Goal: Complete application form

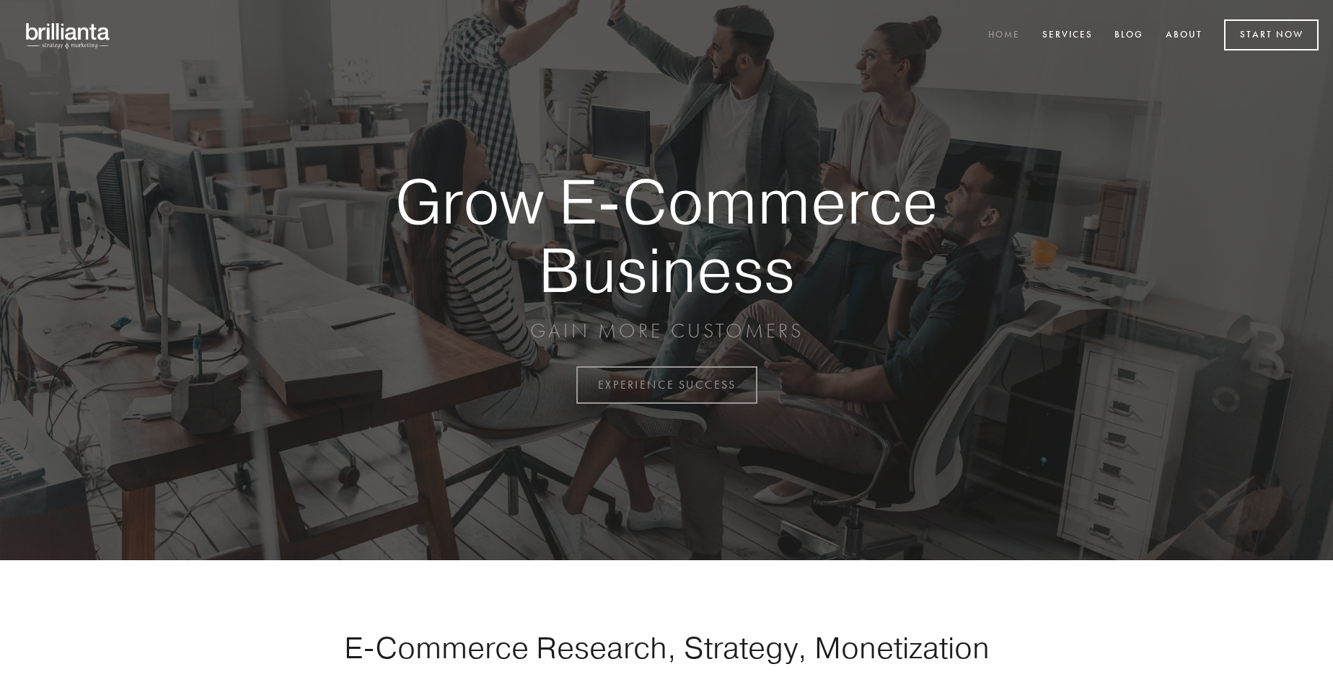
scroll to position [3780, 0]
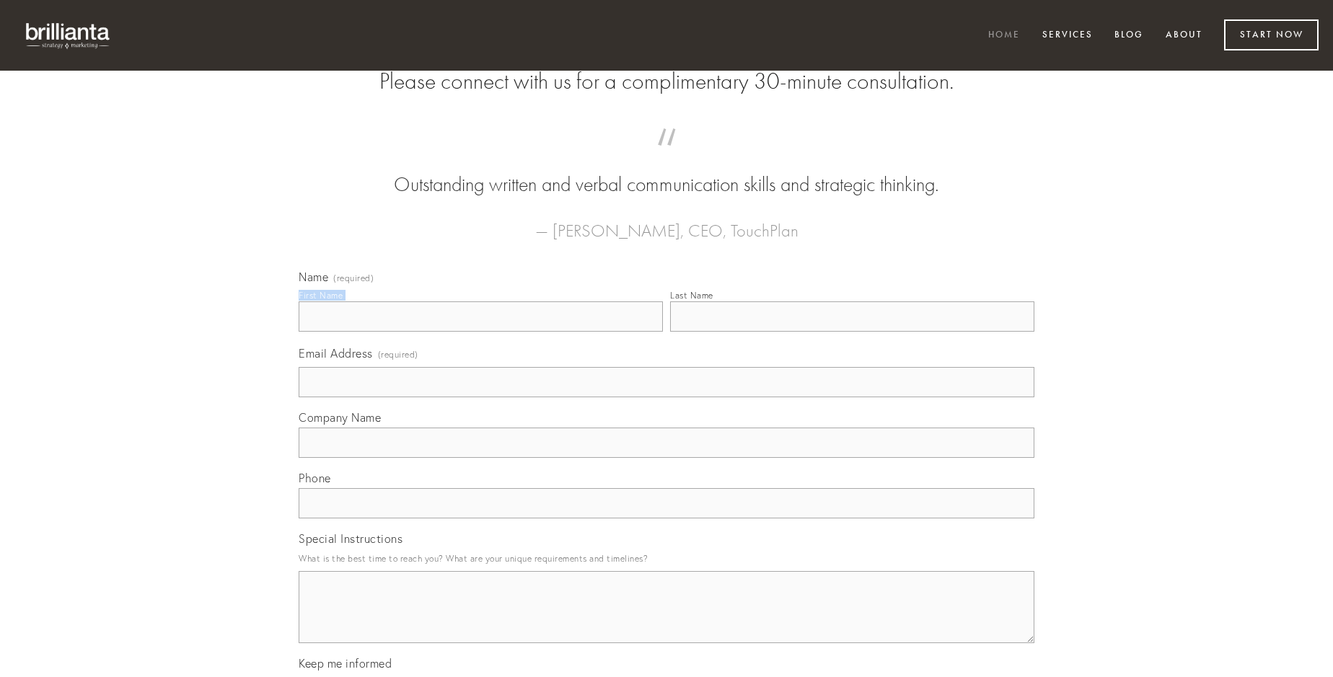
type input "[PERSON_NAME]"
click at [852, 332] on input "Last Name" at bounding box center [852, 316] width 364 height 30
type input "[PERSON_NAME]"
click at [666, 397] on input "Email Address (required)" at bounding box center [667, 382] width 736 height 30
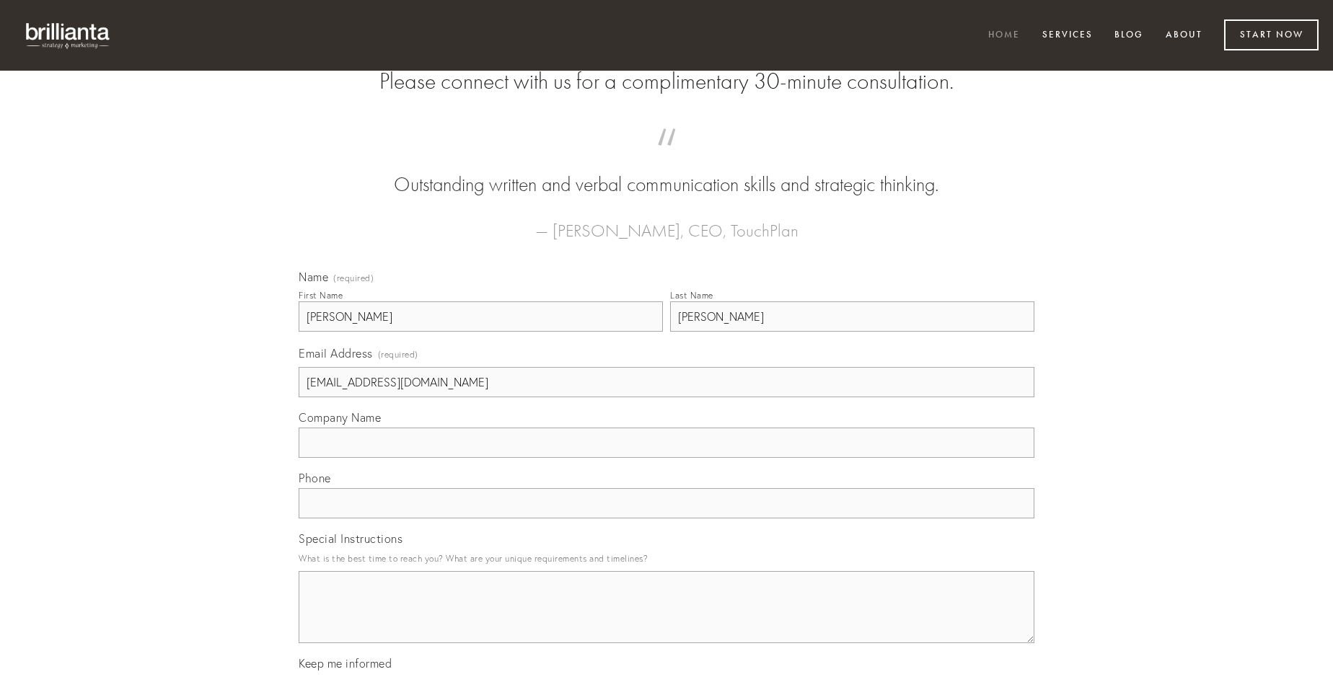
type input "[EMAIL_ADDRESS][DOMAIN_NAME]"
click at [666, 458] on input "Company Name" at bounding box center [667, 443] width 736 height 30
type input "supra"
click at [666, 518] on input "text" at bounding box center [667, 503] width 736 height 30
click at [666, 620] on textarea "Special Instructions" at bounding box center [667, 607] width 736 height 72
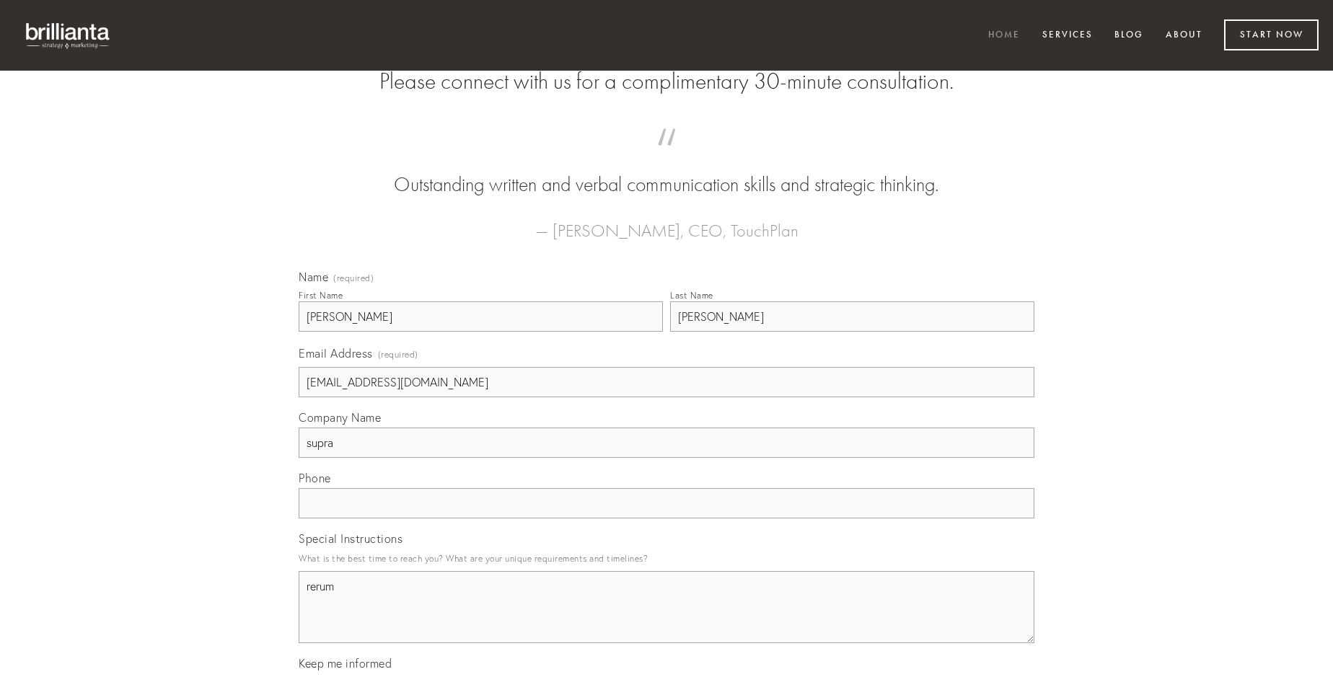
type textarea "rerum"
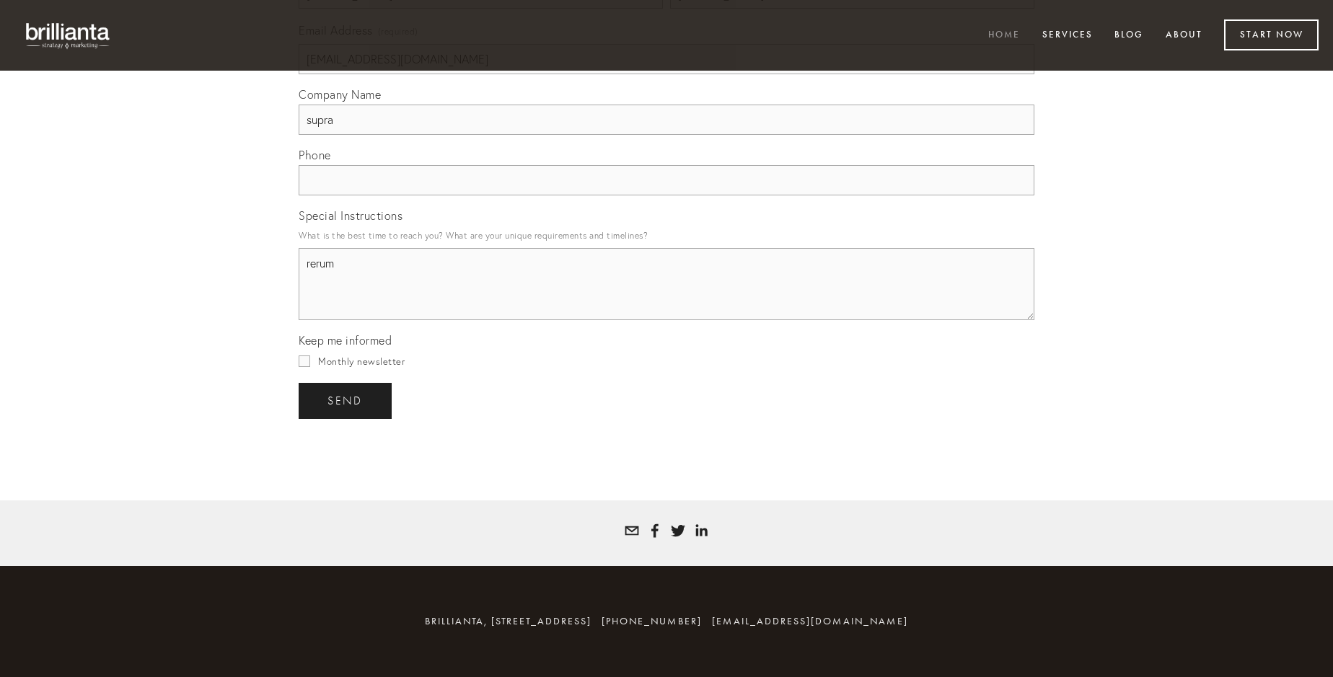
click at [346, 400] on span "send" at bounding box center [344, 400] width 35 height 13
